Goal: Task Accomplishment & Management: Manage account settings

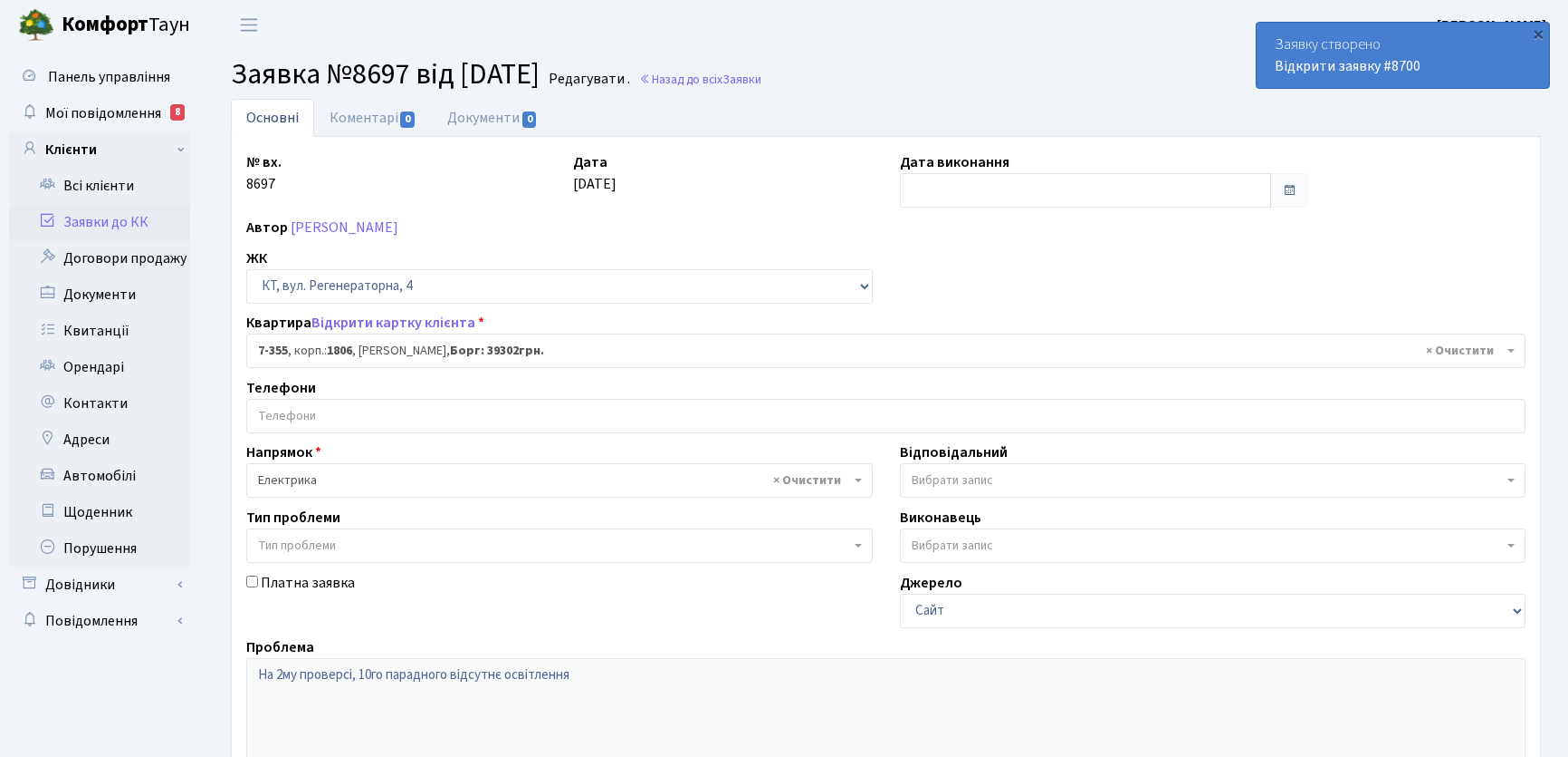
select select "4798"
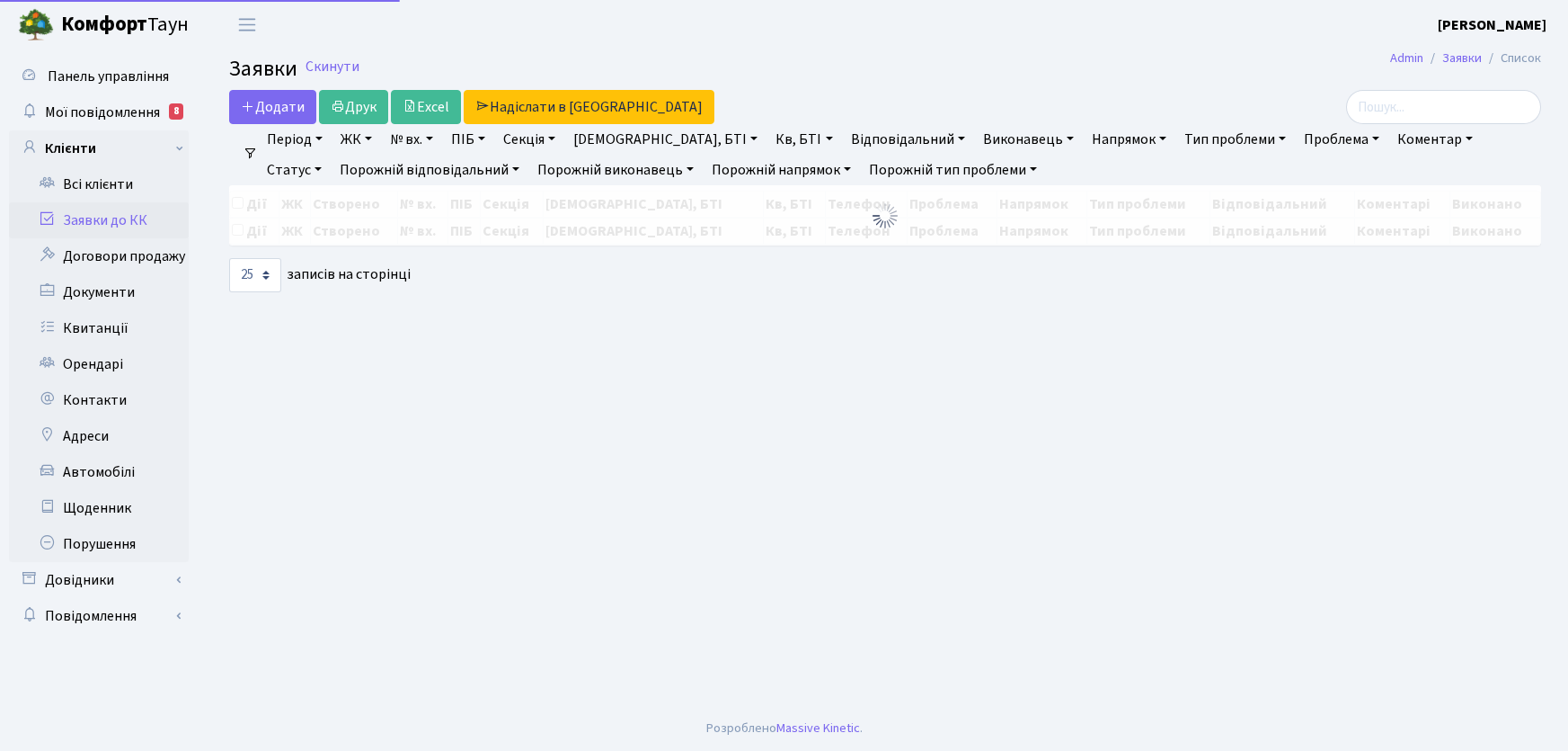
select select "25"
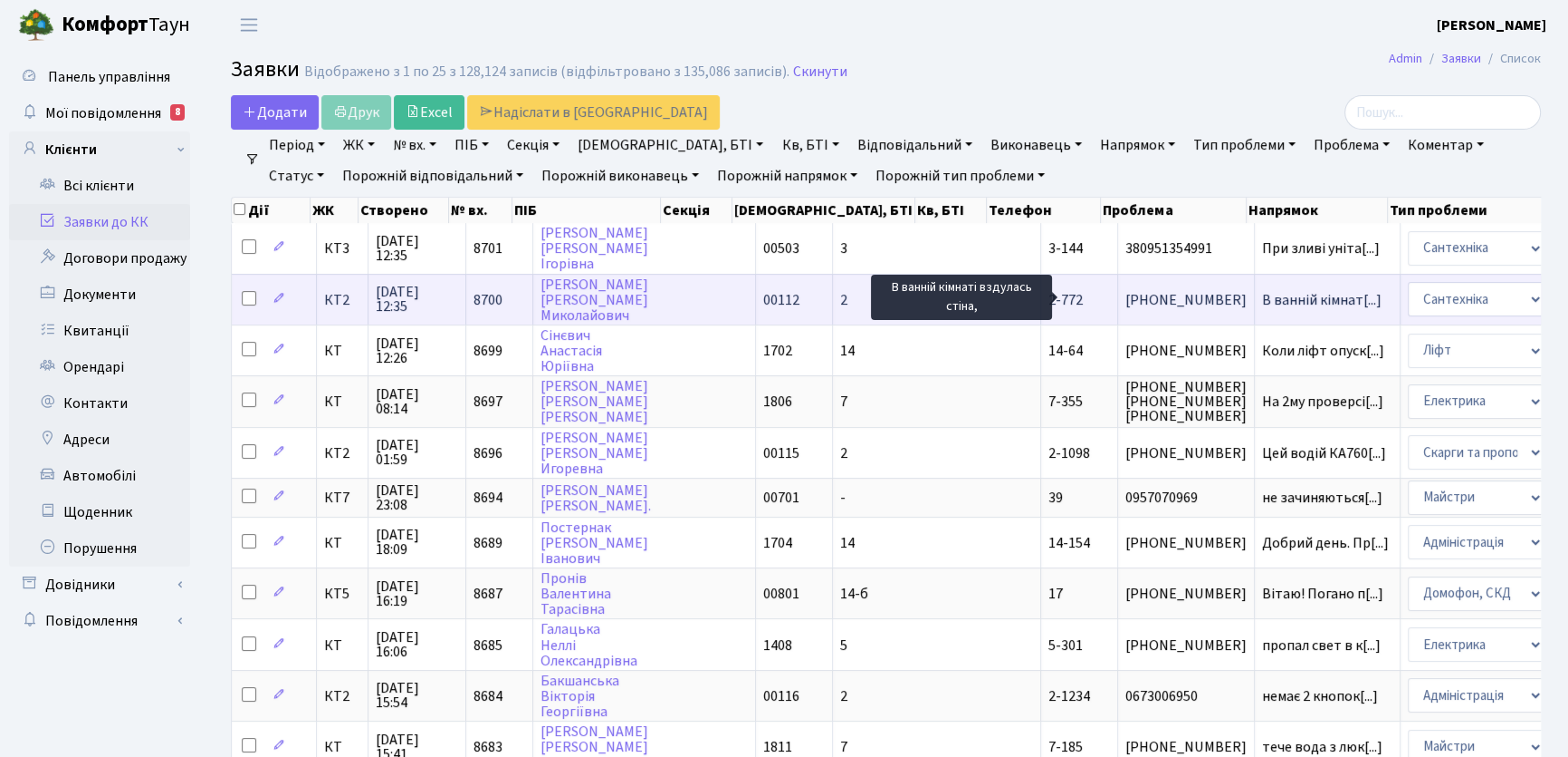
click at [1263, 299] on span "В ванній кімнат[...]" at bounding box center [1322, 299] width 119 height 20
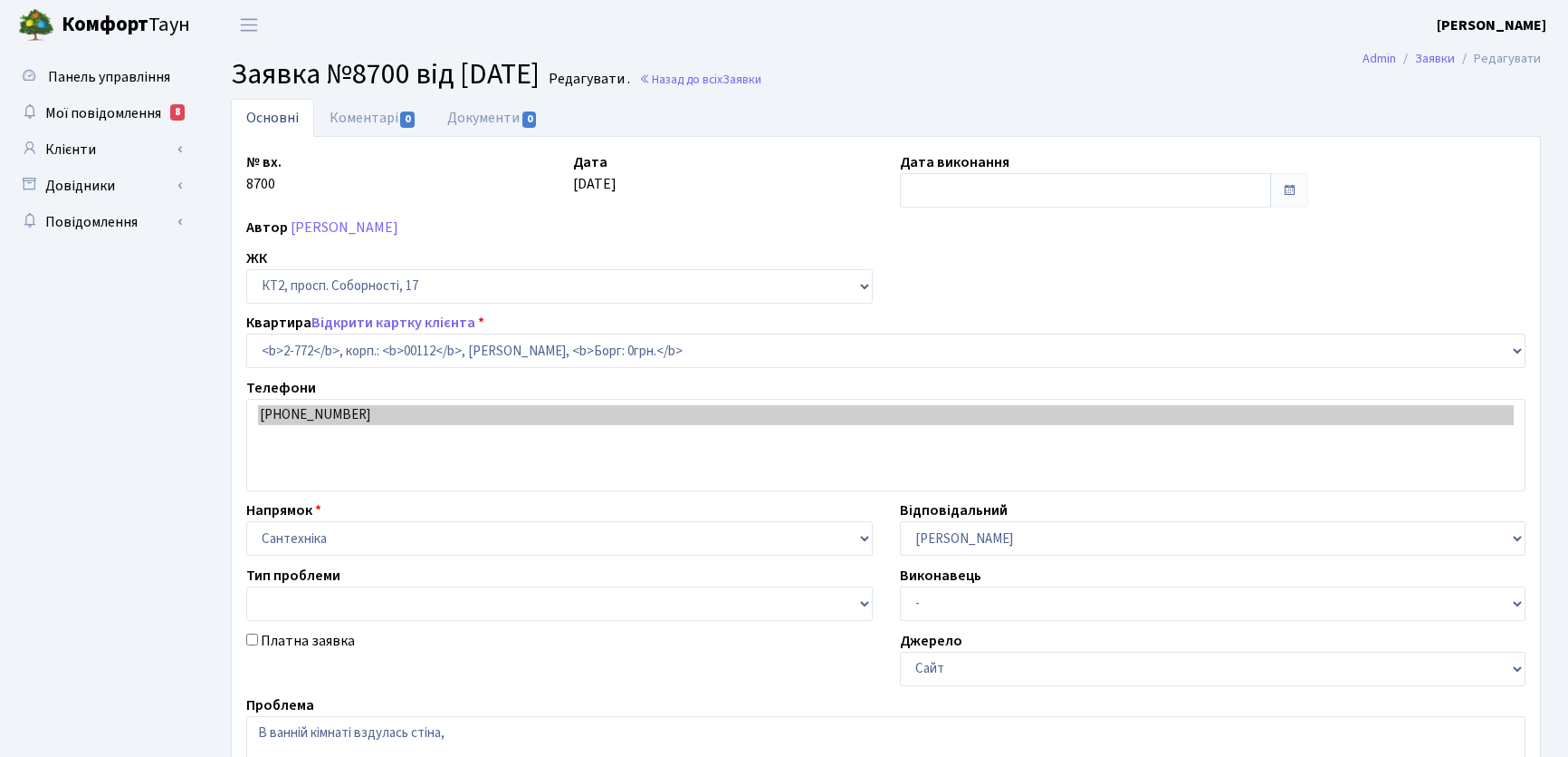
select select "15821"
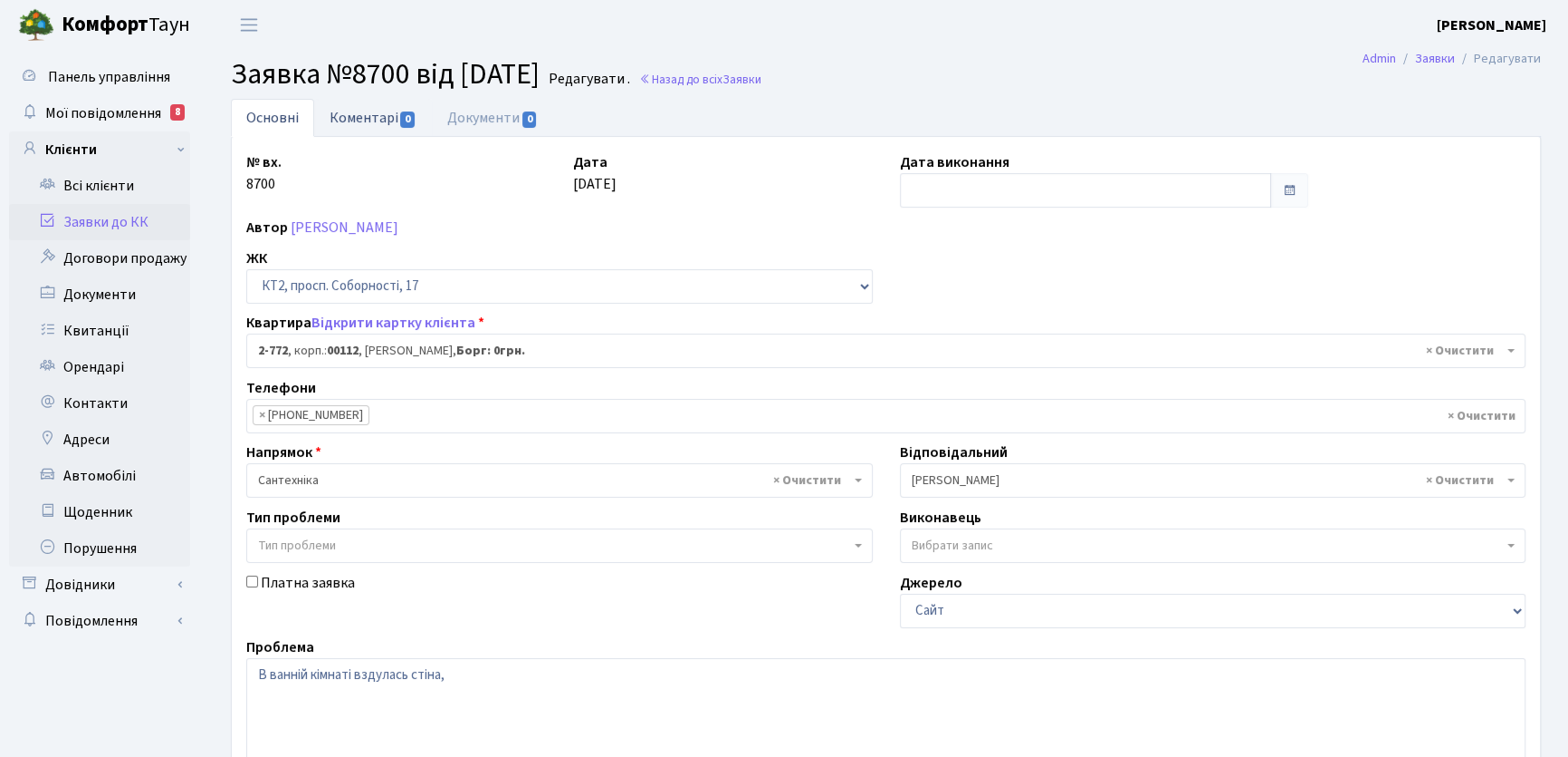
click at [354, 115] on link "Коментарі 0" at bounding box center [373, 116] width 117 height 37
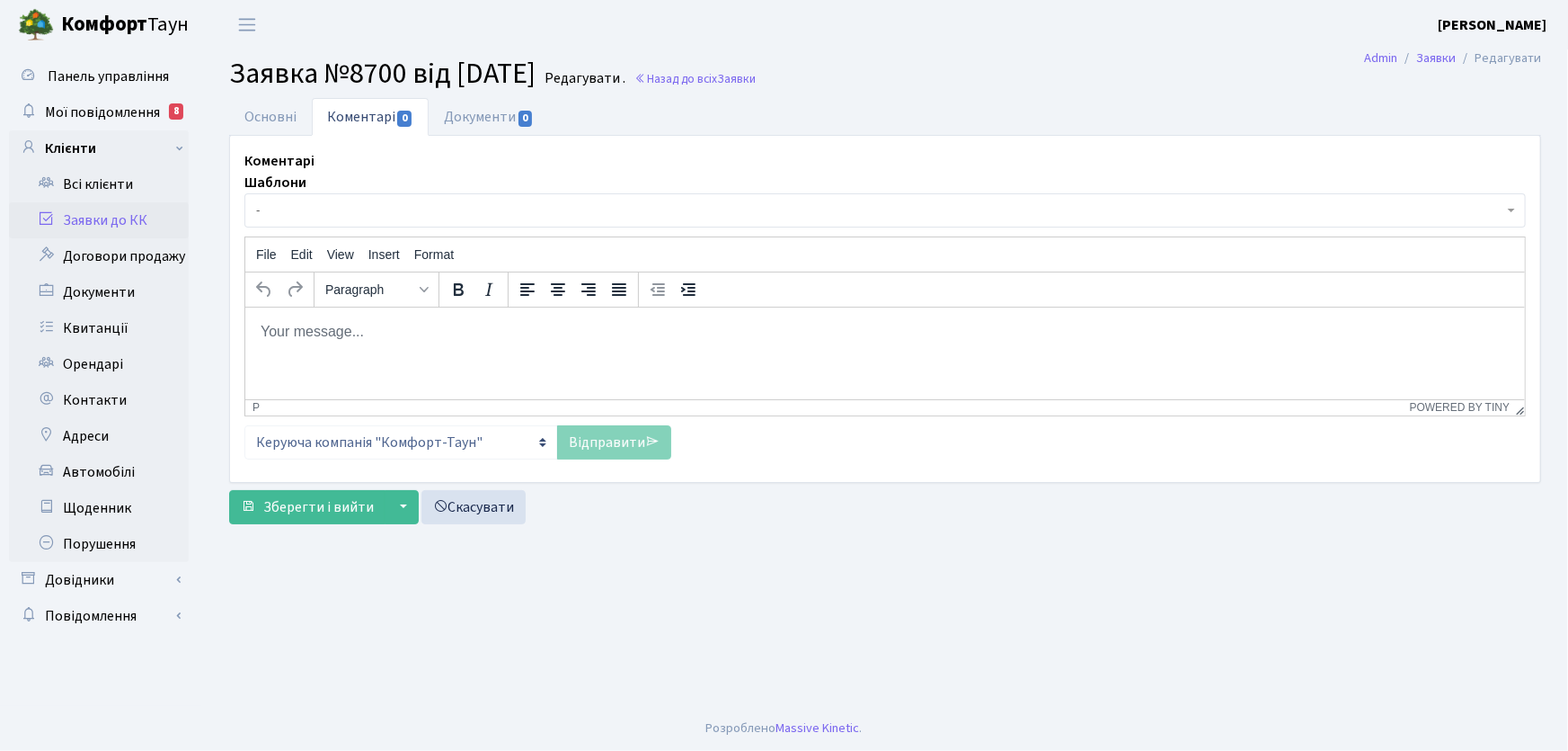
click at [378, 118] on link "Коментарі 0" at bounding box center [370, 116] width 116 height 38
click at [287, 335] on body "Rich Text Area. Press ALT-0 for help." at bounding box center [884, 331] width 1251 height 20
click at [257, 331] on html "Передано черговому сантехніку" at bounding box center [884, 331] width 1280 height 48
click at [318, 330] on p "заявку Передано черговому сантехніку" at bounding box center [884, 331] width 1251 height 20
click at [533, 338] on p "заявку передано черговому сантехніку" at bounding box center [884, 331] width 1251 height 20
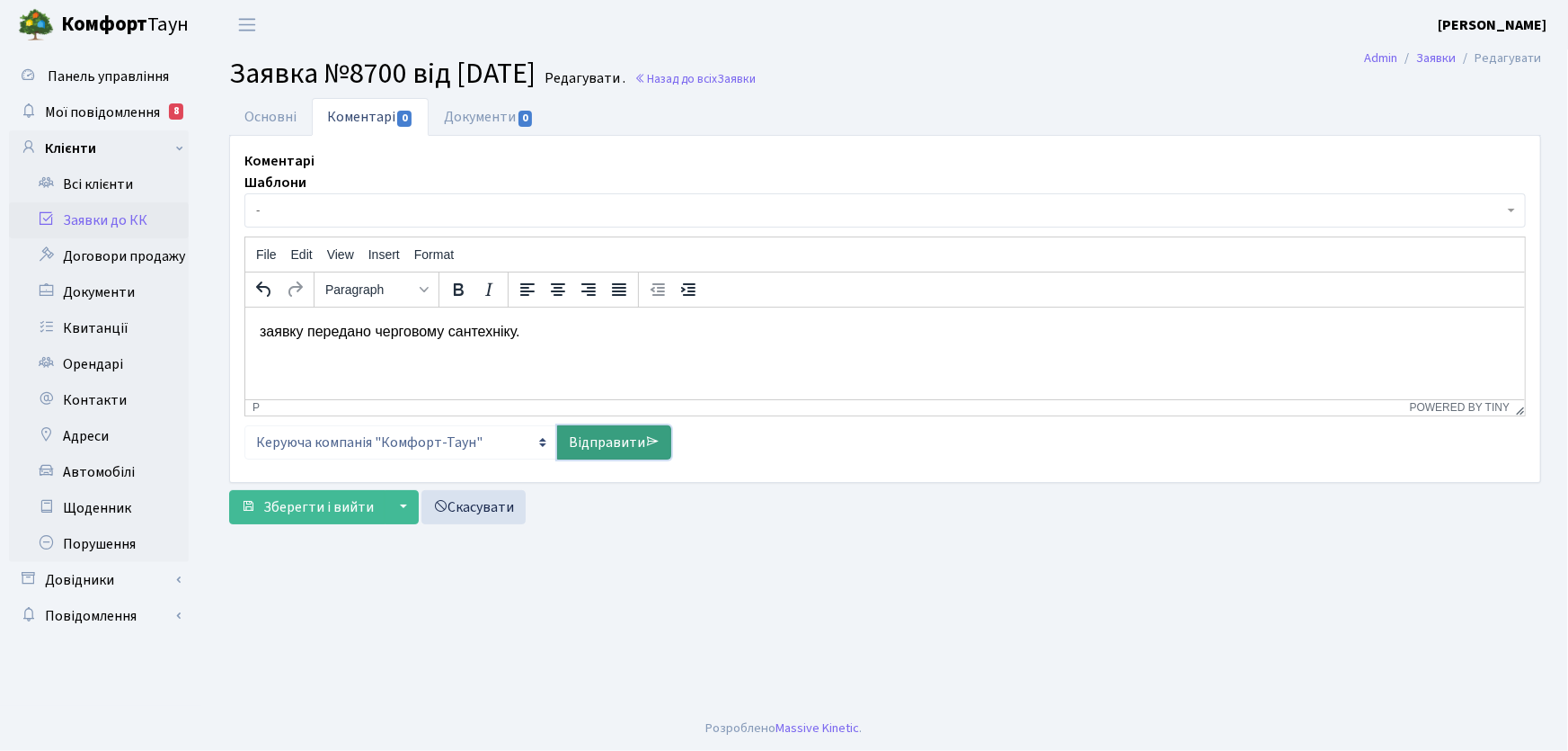
click at [584, 439] on link "Відправити" at bounding box center [615, 442] width 114 height 35
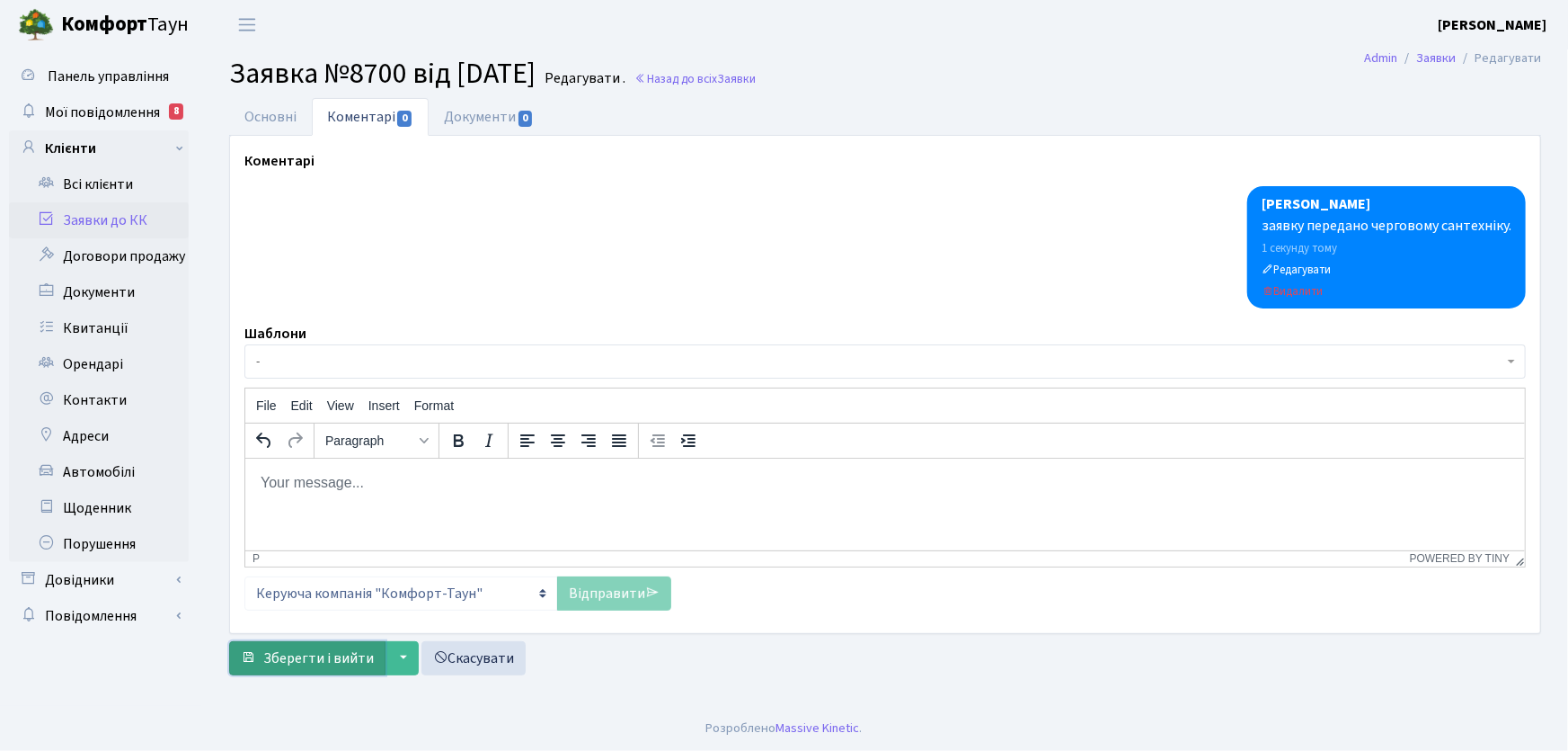
click at [360, 661] on span "Зберегти і вийти" at bounding box center [319, 658] width 111 height 20
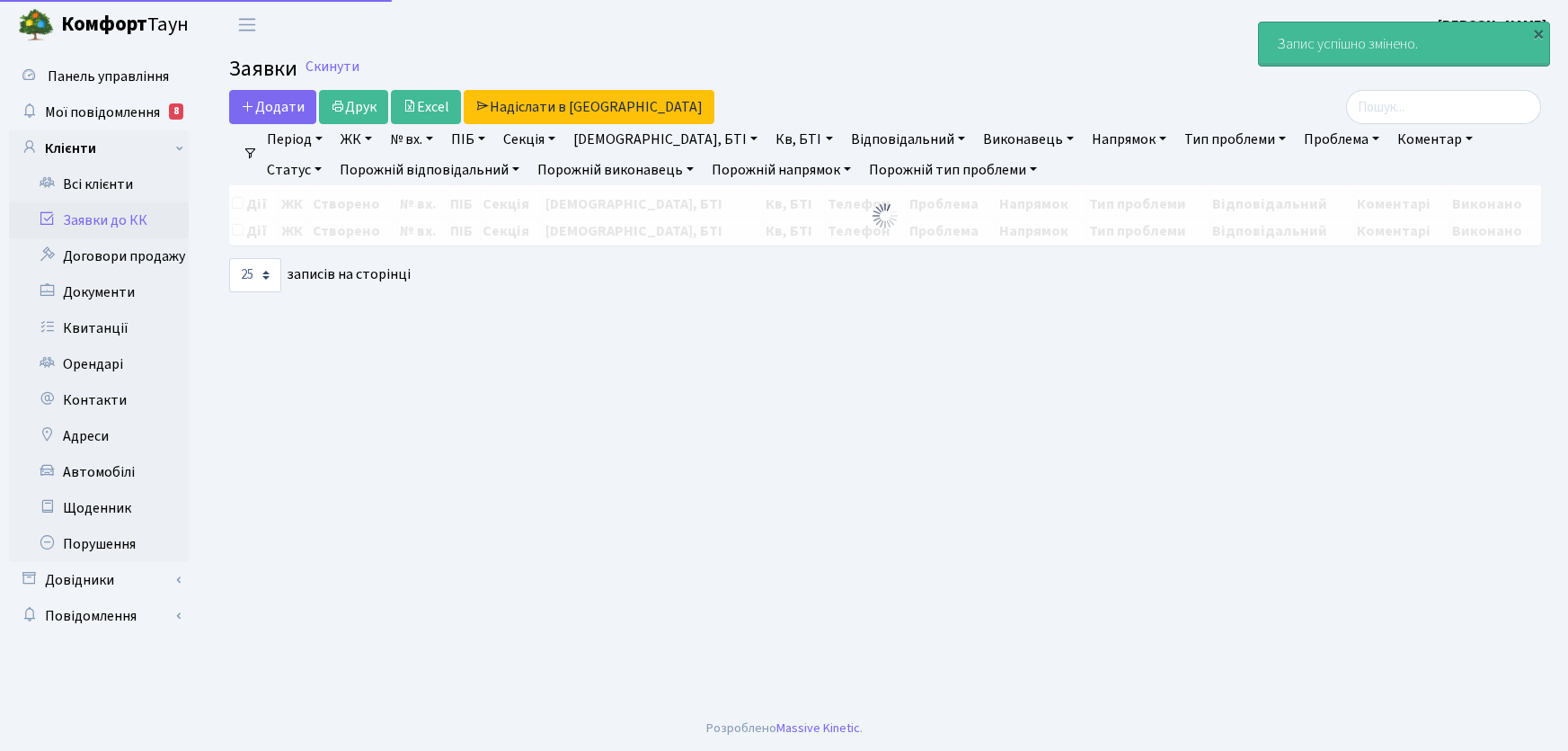
select select "25"
